Goal: Task Accomplishment & Management: Use online tool/utility

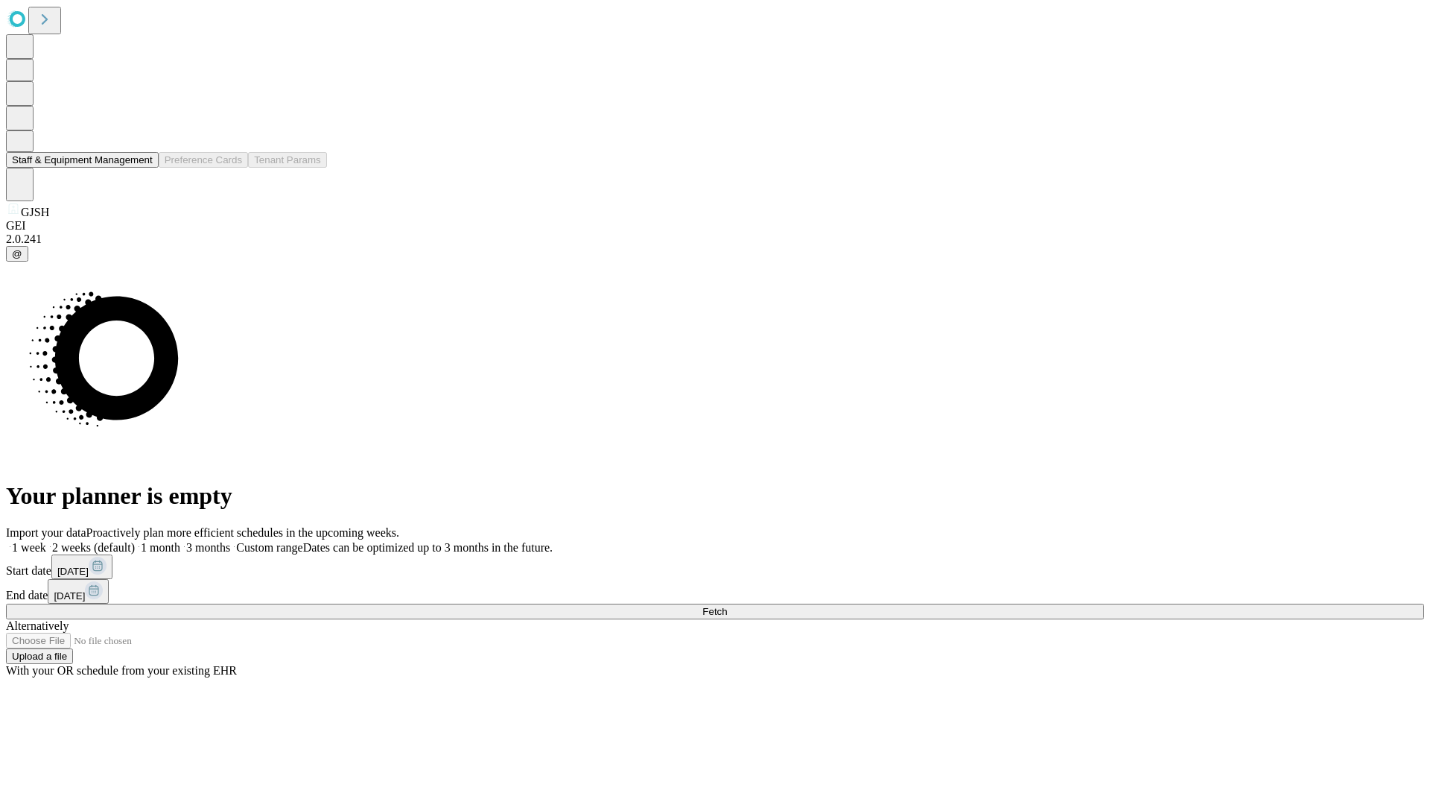
click at [142, 168] on button "Staff & Equipment Management" at bounding box center [82, 160] width 153 height 16
